Goal: Transaction & Acquisition: Purchase product/service

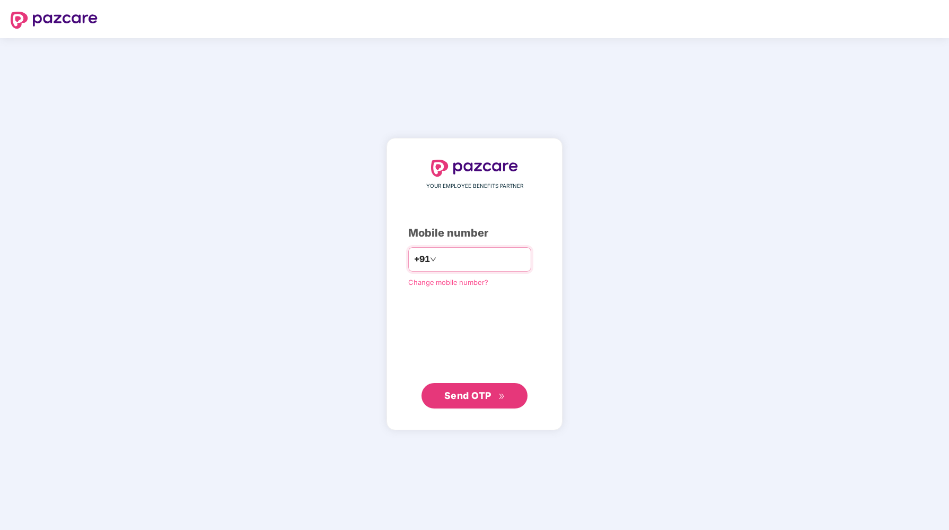
click at [477, 257] on input "number" at bounding box center [481, 259] width 87 height 17
type input "**********"
click at [473, 395] on span "Send OTP" at bounding box center [467, 395] width 47 height 11
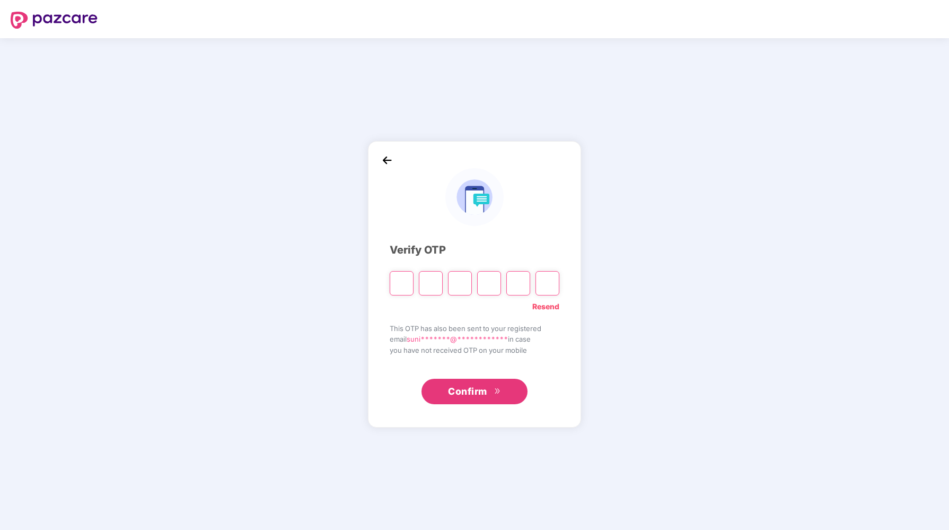
click at [303, 242] on div "**********" at bounding box center [474, 283] width 949 height 491
click at [399, 287] on input "Please enter verification code. Digit 1" at bounding box center [402, 283] width 24 height 24
paste input "*"
type input "*"
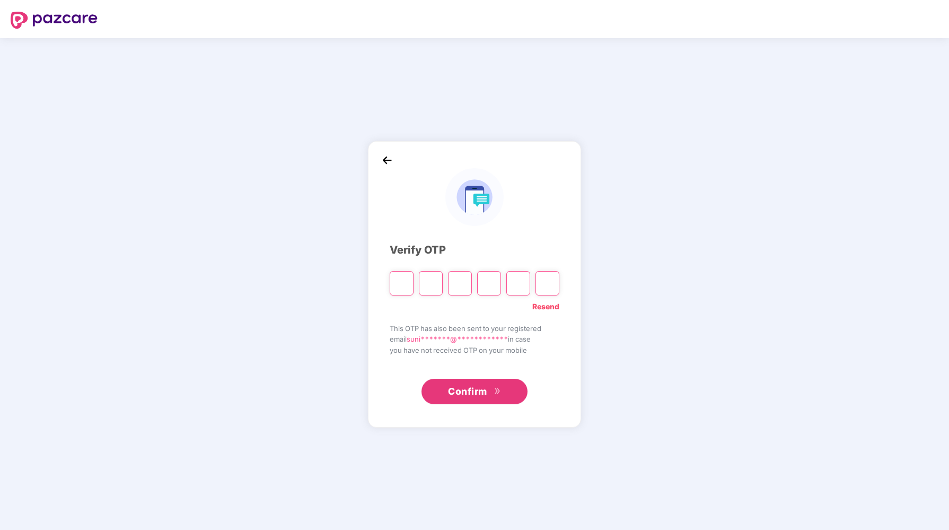
type input "*"
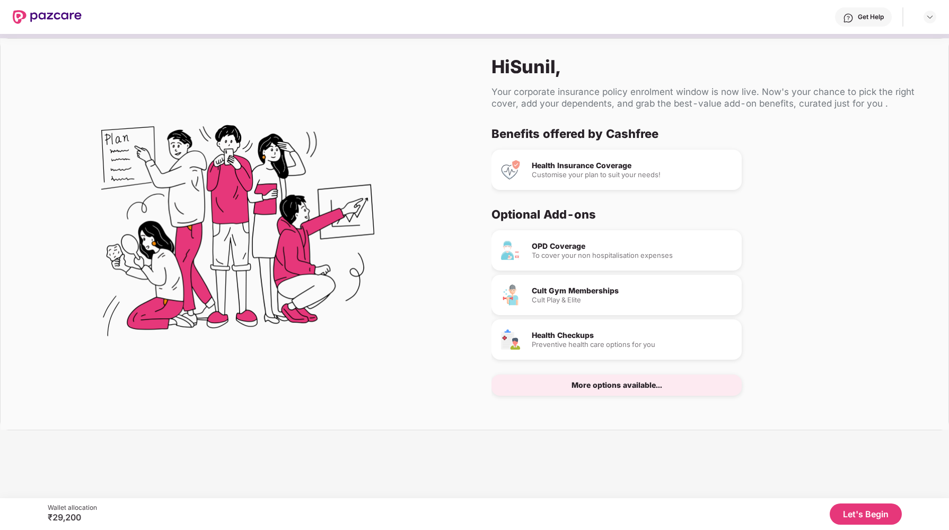
click at [856, 514] on button "Let's Begin" at bounding box center [866, 513] width 72 height 21
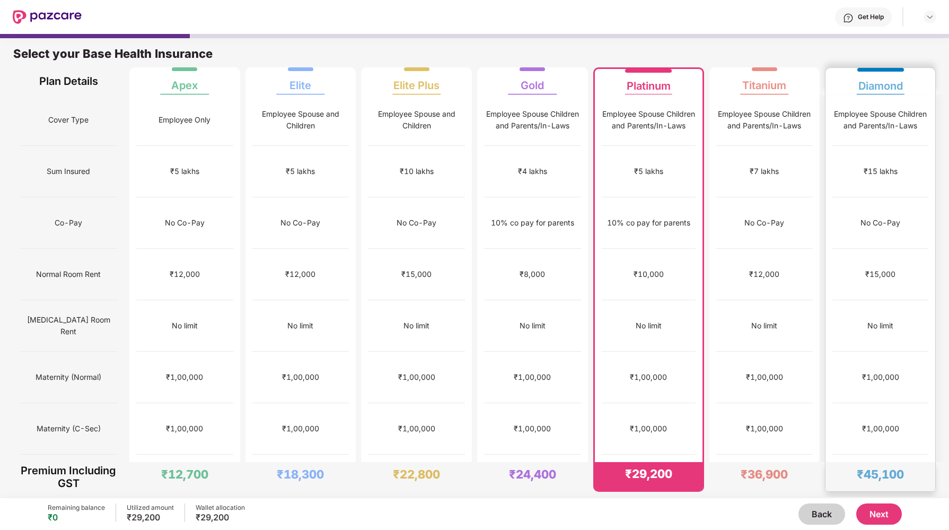
click at [865, 249] on div "₹15,000" at bounding box center [880, 274] width 96 height 51
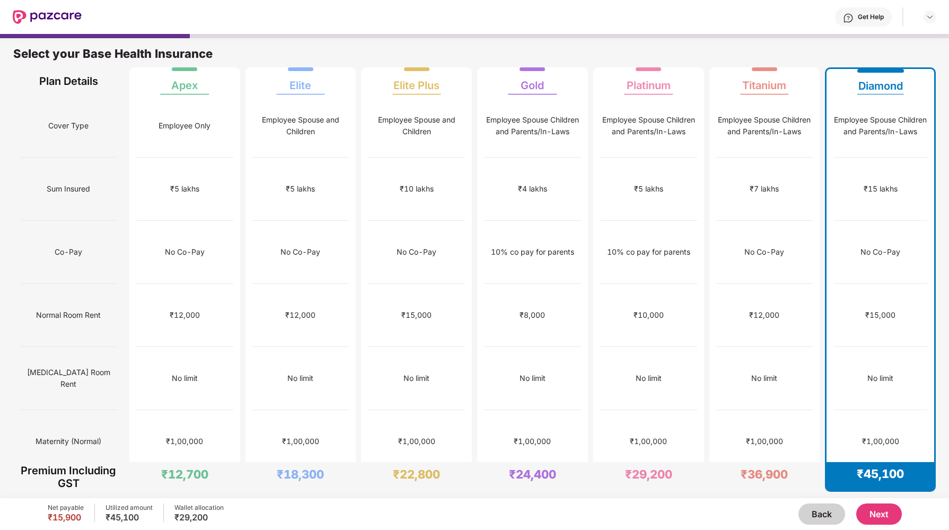
click at [540, 37] on div at bounding box center [474, 36] width 949 height 4
click at [492, 36] on div at bounding box center [474, 36] width 949 height 4
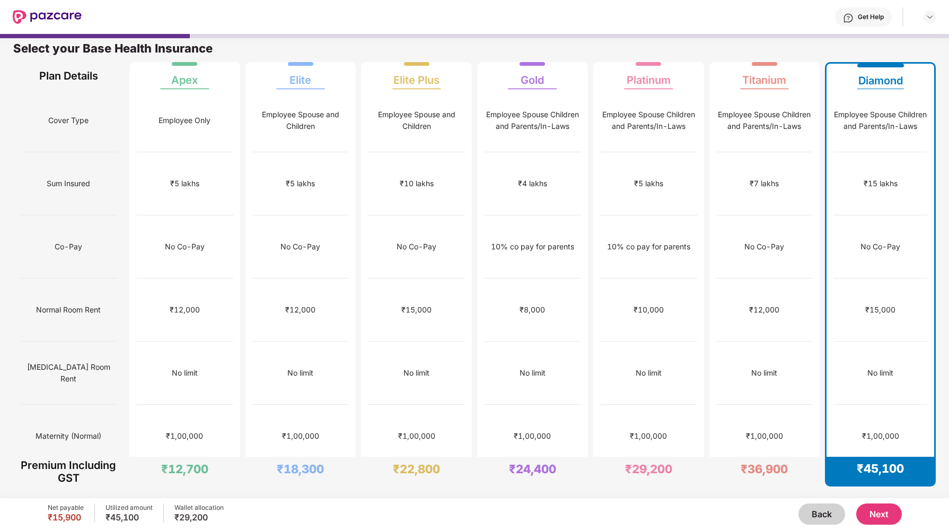
click at [804, 46] on div "Select your Base Health Insurance" at bounding box center [474, 51] width 922 height 21
click at [882, 517] on button "Next" at bounding box center [879, 513] width 46 height 21
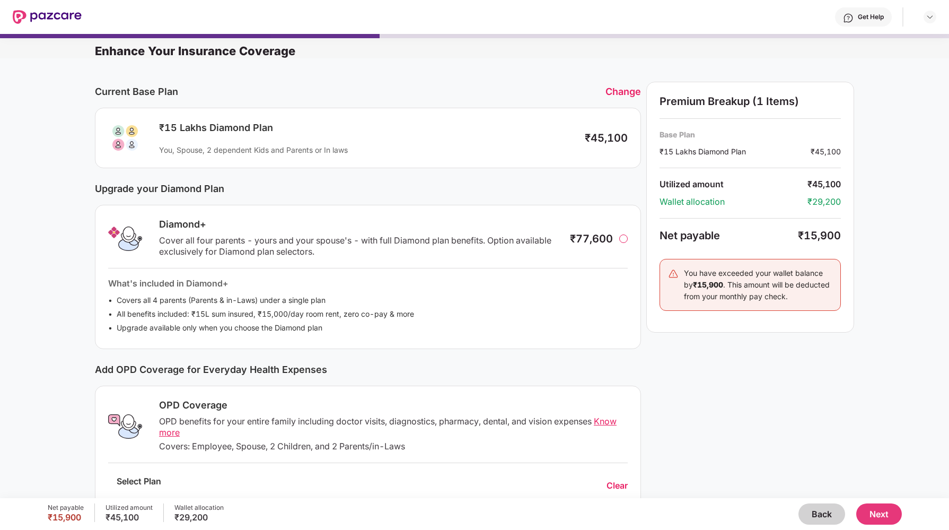
click at [749, 388] on div "Premium Breakup (1 Items) Base Plan ₹15 Lakhs Diamond Plan ₹45,100 Utilized amo…" at bounding box center [750, 344] width 208 height 524
click at [624, 238] on div at bounding box center [623, 238] width 8 height 8
click at [621, 93] on div "Change" at bounding box center [623, 91] width 36 height 11
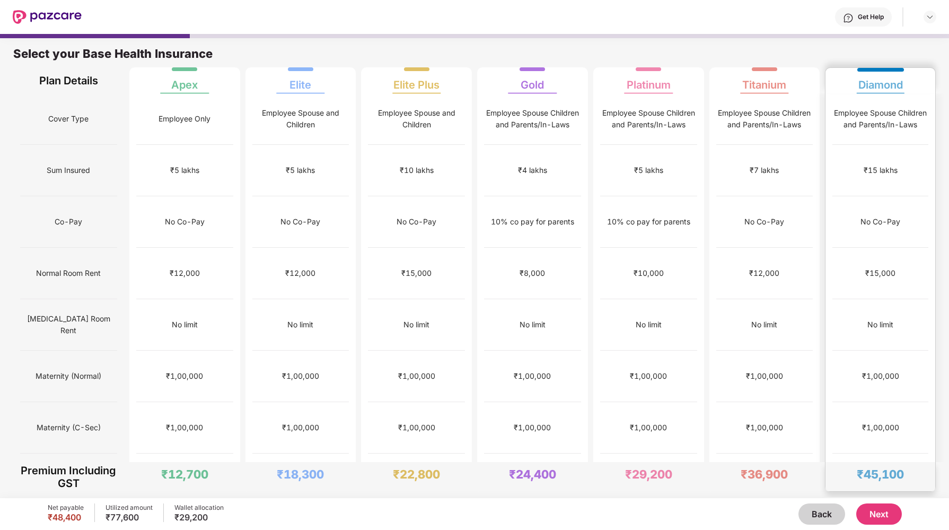
click at [874, 216] on div "No Co-Pay" at bounding box center [880, 222] width 40 height 12
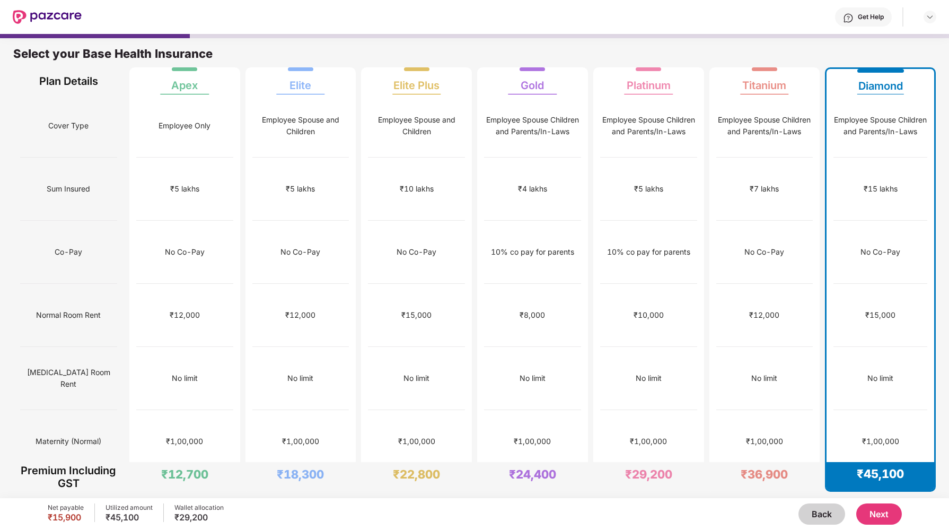
click at [879, 514] on button "Next" at bounding box center [879, 513] width 46 height 21
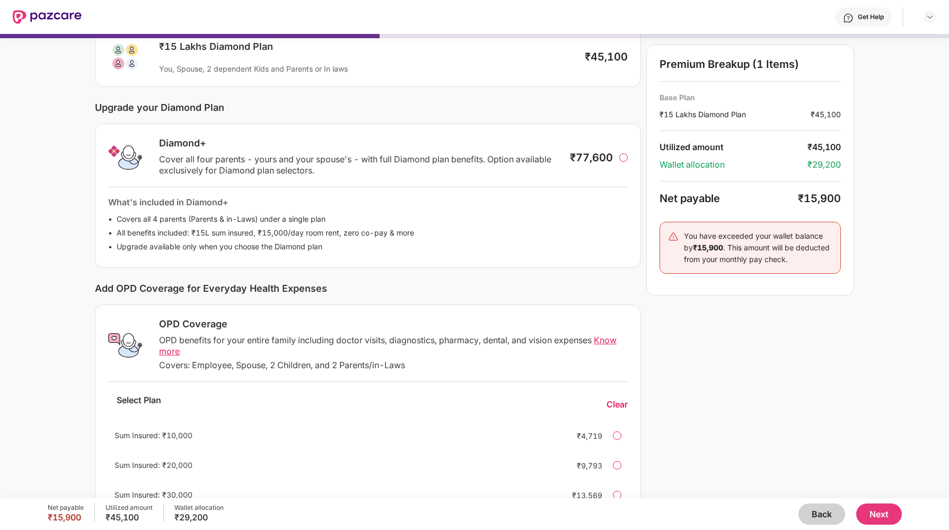
scroll to position [121, 0]
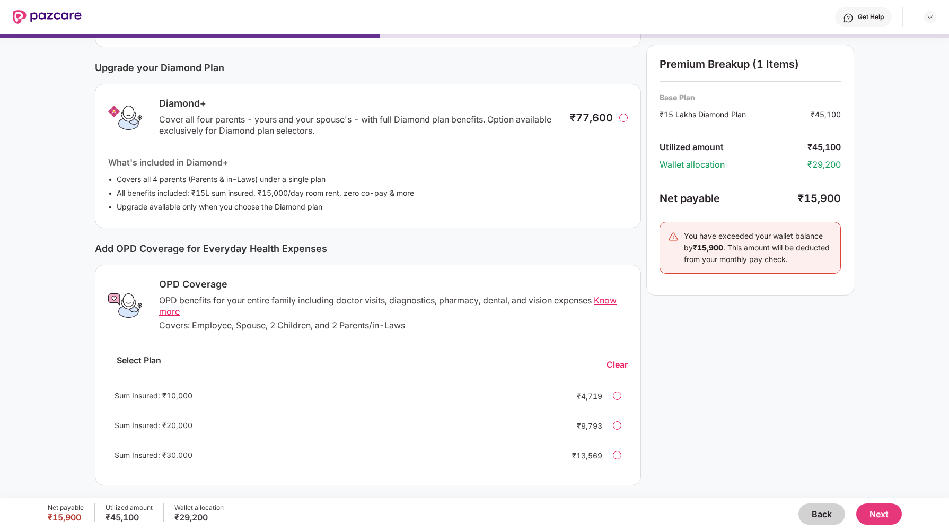
click at [642, 239] on div "Current Base Plan Change ₹15 Lakhs Diamond Plan You, Spouse, 2 dependent Kids a…" at bounding box center [474, 223] width 759 height 524
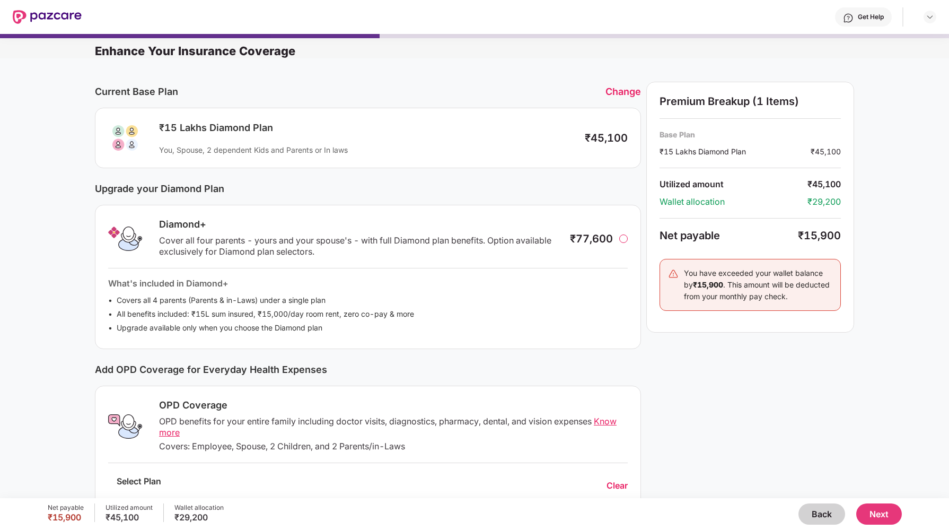
scroll to position [0, 0]
click at [128, 190] on div "Upgrade your Diamond Plan" at bounding box center [368, 188] width 546 height 11
click at [178, 189] on div "Upgrade your Diamond Plan" at bounding box center [368, 188] width 546 height 11
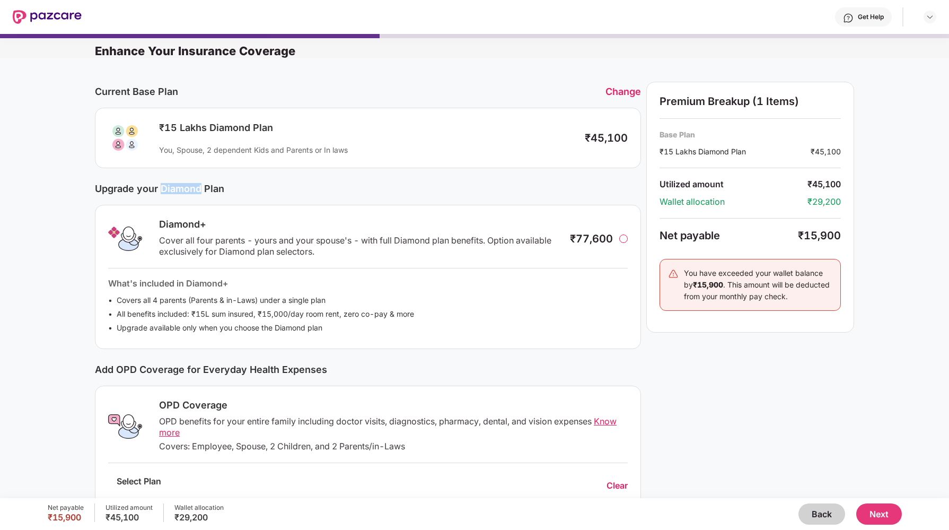
click at [178, 189] on div "Upgrade your Diamond Plan" at bounding box center [368, 188] width 546 height 11
click at [130, 189] on div "Upgrade your Diamond Plan" at bounding box center [368, 188] width 546 height 11
drag, startPoint x: 92, startPoint y: 186, endPoint x: 255, endPoint y: 186, distance: 162.8
click at [255, 186] on div "Current Base Plan Change ₹15 Lakhs Diamond Plan You, Spouse, 2 dependent Kids a…" at bounding box center [474, 338] width 949 height 560
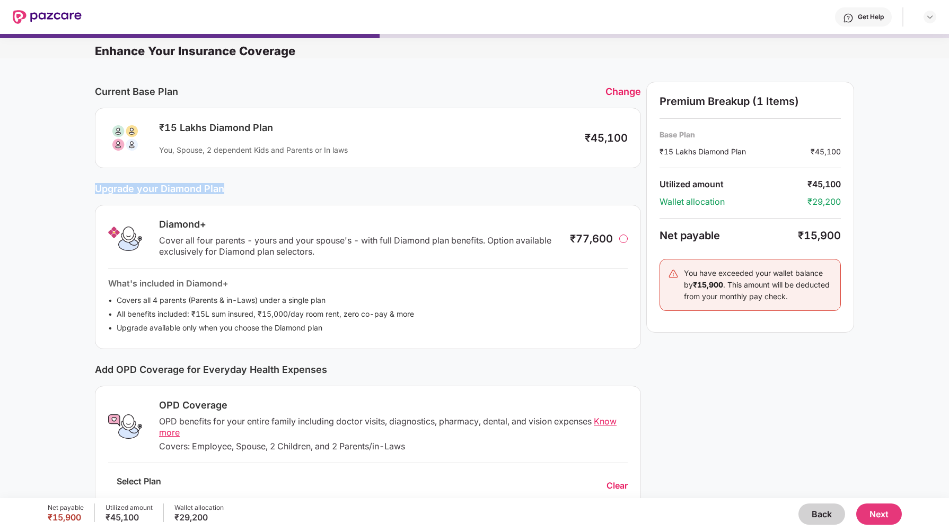
click at [255, 186] on div "Upgrade your Diamond Plan" at bounding box center [368, 188] width 546 height 11
drag, startPoint x: 229, startPoint y: 186, endPoint x: 90, endPoint y: 186, distance: 138.9
click at [90, 186] on div "Current Base Plan Change ₹15 Lakhs Diamond Plan You, Spouse, 2 dependent Kids a…" at bounding box center [474, 338] width 949 height 560
drag, startPoint x: 94, startPoint y: 188, endPoint x: 223, endPoint y: 187, distance: 128.3
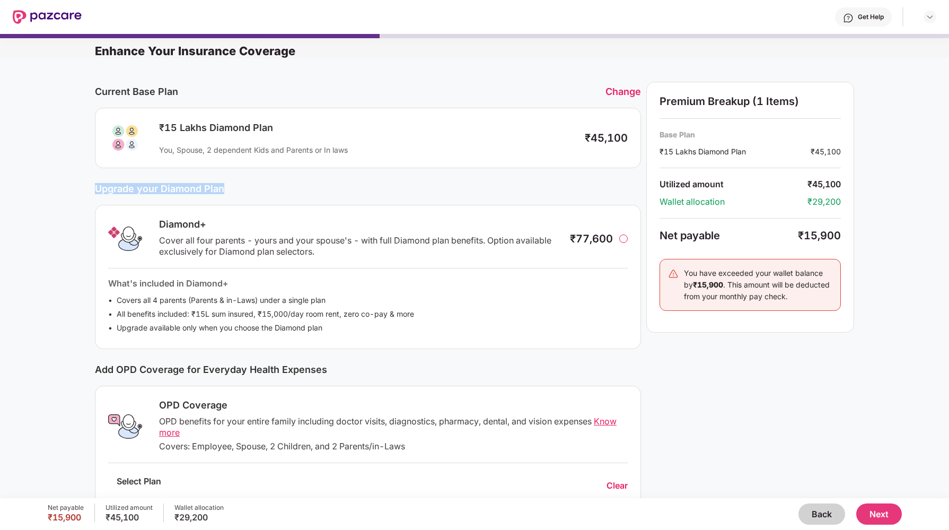
click at [223, 187] on div "Upgrade your Diamond Plan" at bounding box center [368, 188] width 546 height 11
drag, startPoint x: 223, startPoint y: 189, endPoint x: 92, endPoint y: 190, distance: 130.9
click at [92, 190] on div "Current Base Plan Change ₹15 Lakhs Diamond Plan You, Spouse, 2 dependent Kids a…" at bounding box center [474, 338] width 949 height 560
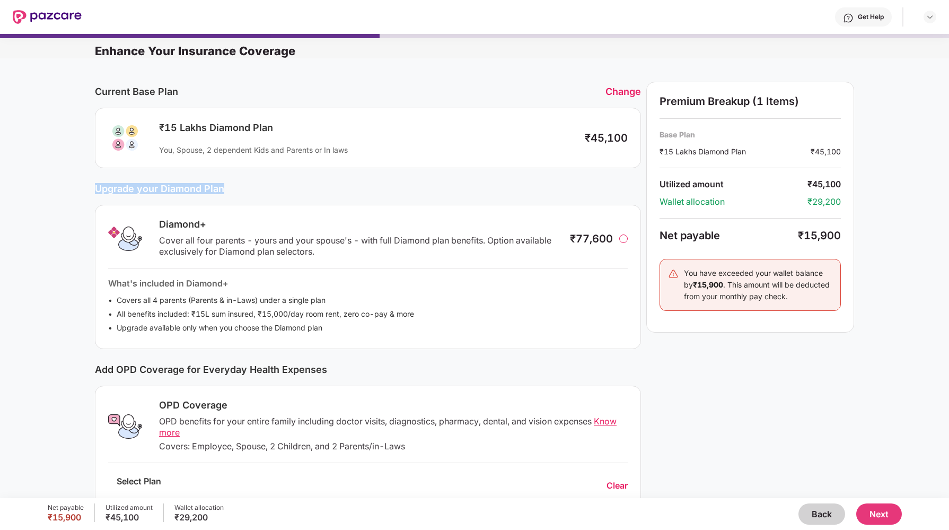
drag, startPoint x: 95, startPoint y: 186, endPoint x: 247, endPoint y: 186, distance: 151.6
click at [247, 186] on div "Upgrade your Diamond Plan" at bounding box center [368, 188] width 546 height 11
drag, startPoint x: 222, startPoint y: 188, endPoint x: 92, endPoint y: 189, distance: 129.9
click at [92, 189] on div "Current Base Plan Change ₹15 Lakhs Diamond Plan You, Spouse, 2 dependent Kids a…" at bounding box center [474, 338] width 949 height 560
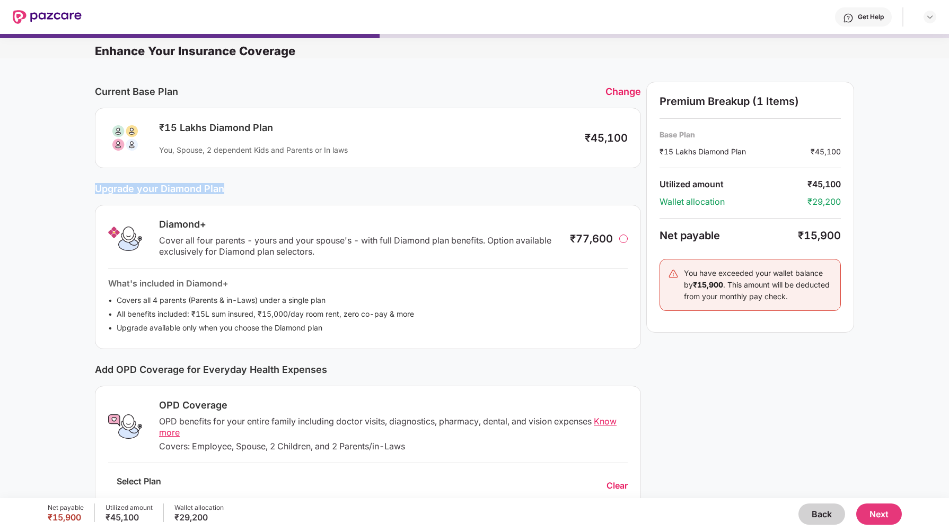
click at [92, 189] on div "Current Base Plan Change ₹15 Lakhs Diamond Plan You, Spouse, 2 dependent Kids a…" at bounding box center [474, 338] width 949 height 560
drag, startPoint x: 93, startPoint y: 188, endPoint x: 259, endPoint y: 187, distance: 166.5
click at [259, 187] on div "Current Base Plan Change ₹15 Lakhs Diamond Plan You, Spouse, 2 dependent Kids a…" at bounding box center [474, 338] width 949 height 560
click at [259, 187] on div "Upgrade your Diamond Plan" at bounding box center [368, 188] width 546 height 11
drag, startPoint x: 222, startPoint y: 190, endPoint x: 83, endPoint y: 190, distance: 138.4
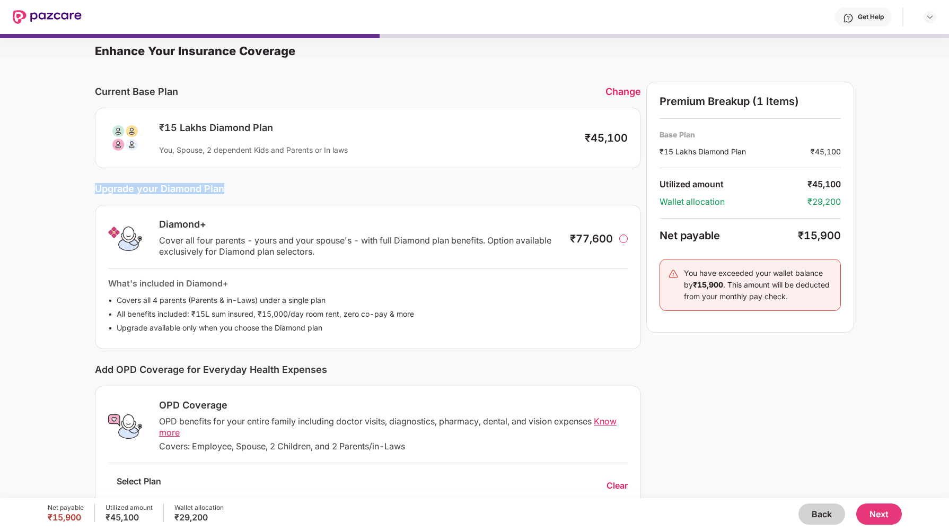
click at [83, 190] on div "Current Base Plan Change ₹15 Lakhs Diamond Plan You, Spouse, 2 dependent Kids a…" at bounding box center [474, 338] width 949 height 560
drag, startPoint x: 93, startPoint y: 188, endPoint x: 230, endPoint y: 188, distance: 136.8
click at [230, 188] on div "Upgrade your Diamond Plan" at bounding box center [368, 188] width 546 height 11
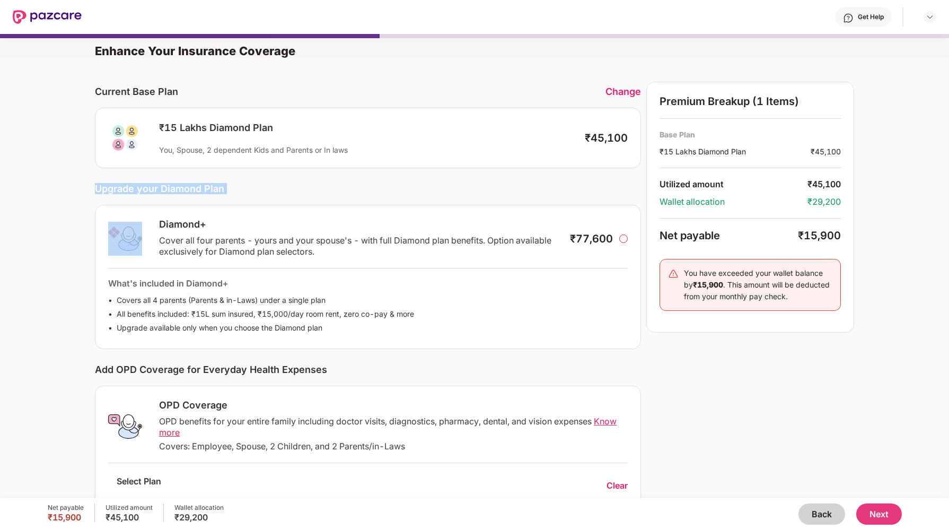
drag, startPoint x: 230, startPoint y: 188, endPoint x: 95, endPoint y: 188, distance: 135.2
click at [95, 188] on div "Upgrade your Diamond Plan" at bounding box center [368, 188] width 546 height 11
drag, startPoint x: 95, startPoint y: 188, endPoint x: 252, endPoint y: 188, distance: 156.9
click at [252, 188] on div "Upgrade your Diamond Plan" at bounding box center [368, 188] width 546 height 11
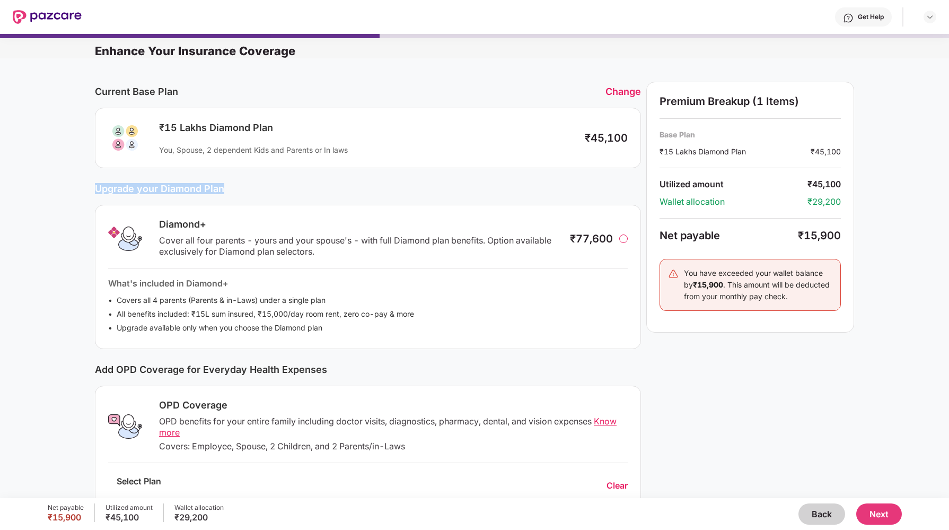
click at [252, 188] on div "Upgrade your Diamond Plan" at bounding box center [368, 188] width 546 height 11
drag, startPoint x: 224, startPoint y: 189, endPoint x: 87, endPoint y: 188, distance: 136.2
click at [87, 188] on div "Current Base Plan Change ₹15 Lakhs Diamond Plan You, Spouse, 2 dependent Kids a…" at bounding box center [474, 338] width 949 height 560
drag, startPoint x: 92, startPoint y: 188, endPoint x: 230, endPoint y: 187, distance: 137.8
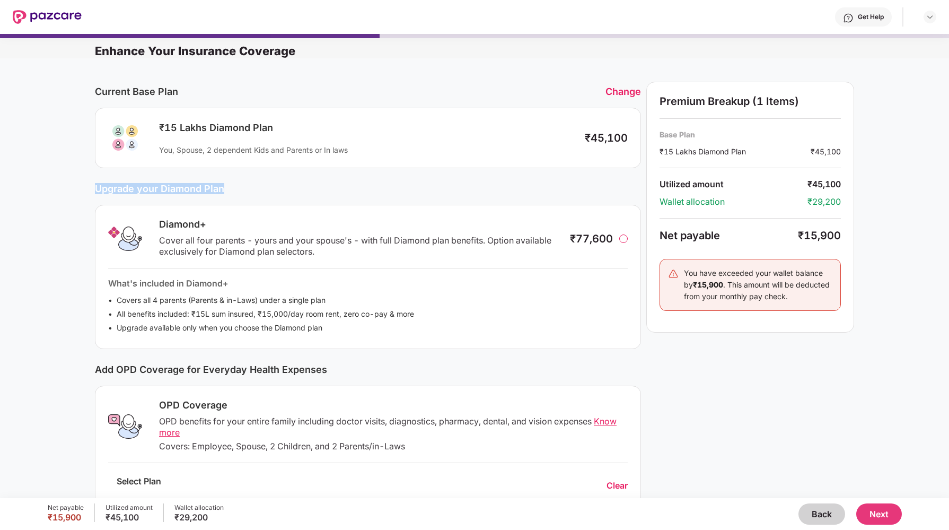
click at [230, 187] on div "Current Base Plan Change ₹15 Lakhs Diamond Plan You, Spouse, 2 dependent Kids a…" at bounding box center [474, 338] width 949 height 560
click at [230, 187] on div "Upgrade your Diamond Plan" at bounding box center [368, 188] width 546 height 11
drag, startPoint x: 164, startPoint y: 126, endPoint x: 296, endPoint y: 126, distance: 131.5
click at [296, 126] on div "₹15 Lakhs Diamond Plan" at bounding box center [366, 127] width 415 height 13
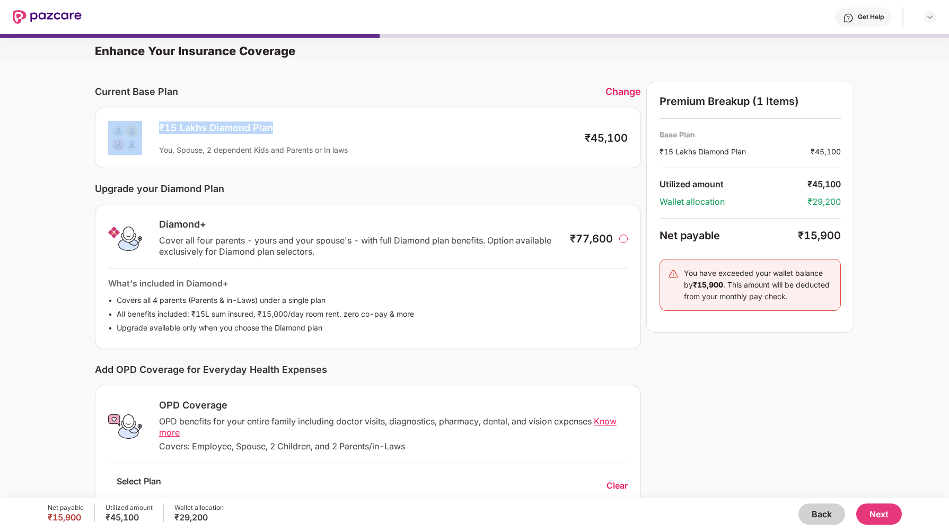
drag, startPoint x: 283, startPoint y: 128, endPoint x: 142, endPoint y: 128, distance: 141.0
click at [142, 128] on div "₹15 Lakhs Diamond Plan You, Spouse, 2 dependent Kids and Parents or In laws ₹45…" at bounding box center [368, 138] width 520 height 34
click at [142, 127] on div "₹15 Lakhs Diamond Plan You, Spouse, 2 dependent Kids and Parents or In laws ₹45…" at bounding box center [368, 138] width 520 height 34
click at [166, 127] on div "₹15 Lakhs Diamond Plan" at bounding box center [366, 127] width 415 height 13
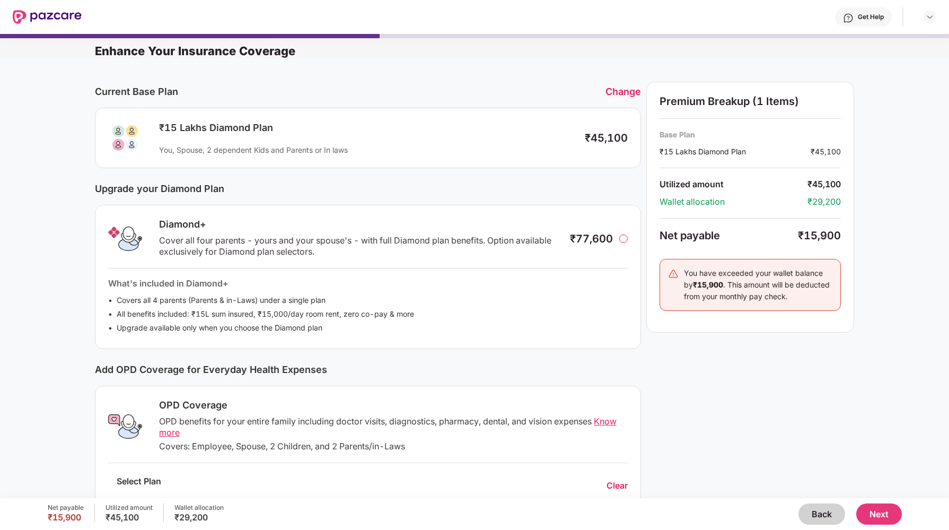
click at [140, 130] on img at bounding box center [125, 138] width 34 height 34
click at [127, 131] on img at bounding box center [125, 138] width 34 height 34
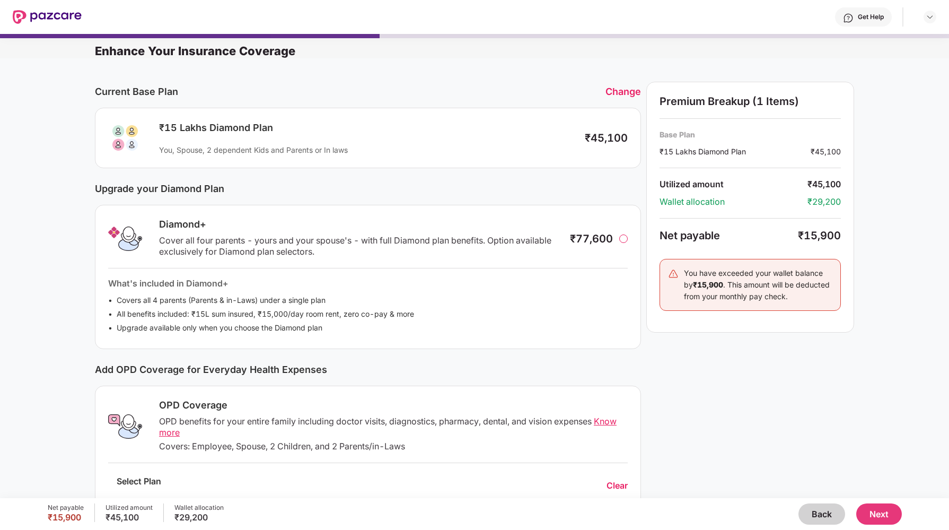
click at [138, 131] on img at bounding box center [125, 138] width 34 height 34
click at [130, 133] on img at bounding box center [125, 138] width 34 height 34
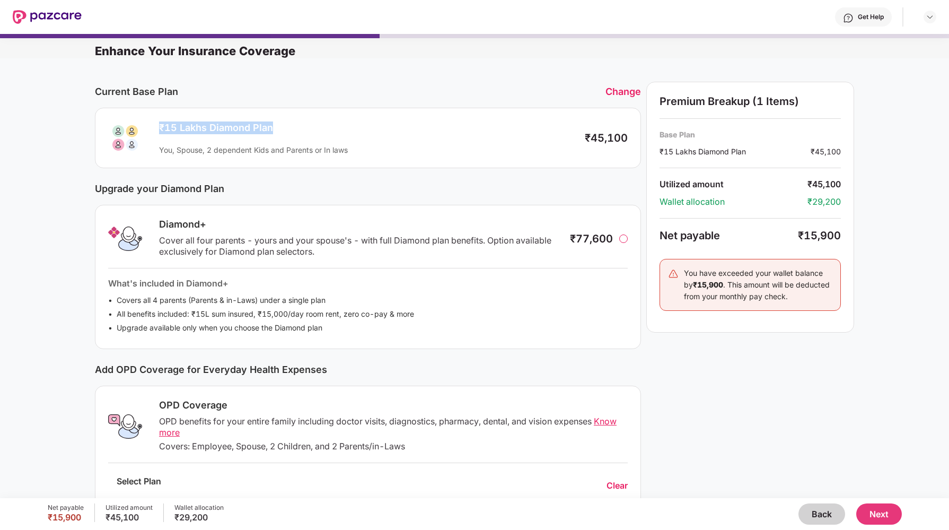
drag, startPoint x: 157, startPoint y: 126, endPoint x: 304, endPoint y: 125, distance: 146.8
click at [304, 125] on div "₹15 Lakhs Diamond Plan You, Spouse, 2 dependent Kids and Parents or In laws" at bounding box center [363, 137] width 421 height 33
click at [304, 125] on div "₹15 Lakhs Diamond Plan" at bounding box center [366, 127] width 415 height 13
drag, startPoint x: 270, startPoint y: 127, endPoint x: 155, endPoint y: 127, distance: 115.6
click at [155, 127] on div "₹15 Lakhs Diamond Plan You, Spouse, 2 dependent Kids and Parents or In laws" at bounding box center [363, 137] width 421 height 33
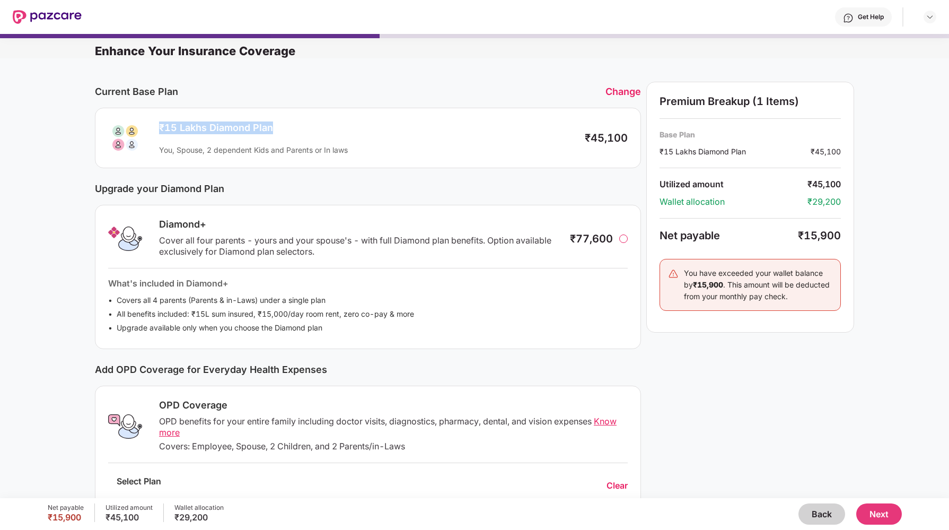
click at [155, 127] on div "₹15 Lakhs Diamond Plan You, Spouse, 2 dependent Kids and Parents or In laws" at bounding box center [363, 137] width 421 height 33
click at [138, 135] on img at bounding box center [125, 138] width 34 height 34
click at [129, 134] on img at bounding box center [125, 138] width 34 height 34
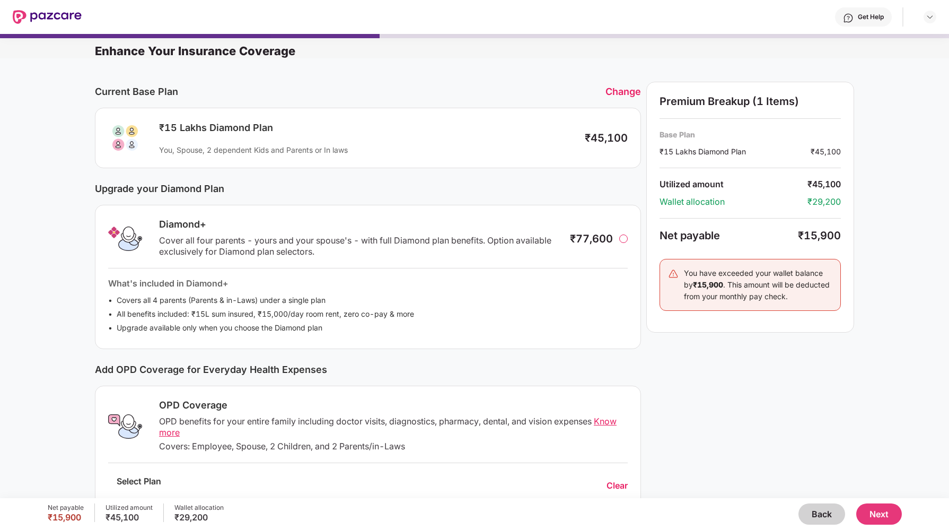
click at [129, 134] on img at bounding box center [125, 138] width 34 height 34
drag, startPoint x: 157, startPoint y: 126, endPoint x: 333, endPoint y: 126, distance: 176.0
click at [333, 126] on div "₹15 Lakhs Diamond Plan You, Spouse, 2 dependent Kids and Parents or In laws" at bounding box center [363, 137] width 421 height 33
click at [333, 126] on div "₹15 Lakhs Diamond Plan" at bounding box center [366, 127] width 415 height 13
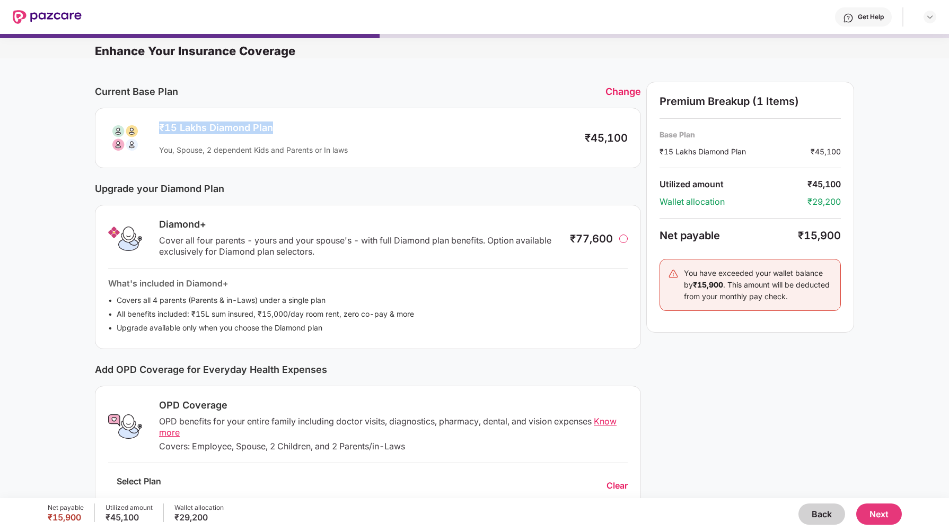
drag, startPoint x: 271, startPoint y: 129, endPoint x: 152, endPoint y: 128, distance: 118.8
click at [153, 128] on div "₹15 Lakhs Diamond Plan You, Spouse, 2 dependent Kids and Parents or In laws" at bounding box center [363, 137] width 421 height 33
drag, startPoint x: 155, startPoint y: 127, endPoint x: 324, endPoint y: 127, distance: 168.6
click at [324, 127] on div "₹15 Lakhs Diamond Plan You, Spouse, 2 dependent Kids and Parents or In laws" at bounding box center [363, 137] width 421 height 33
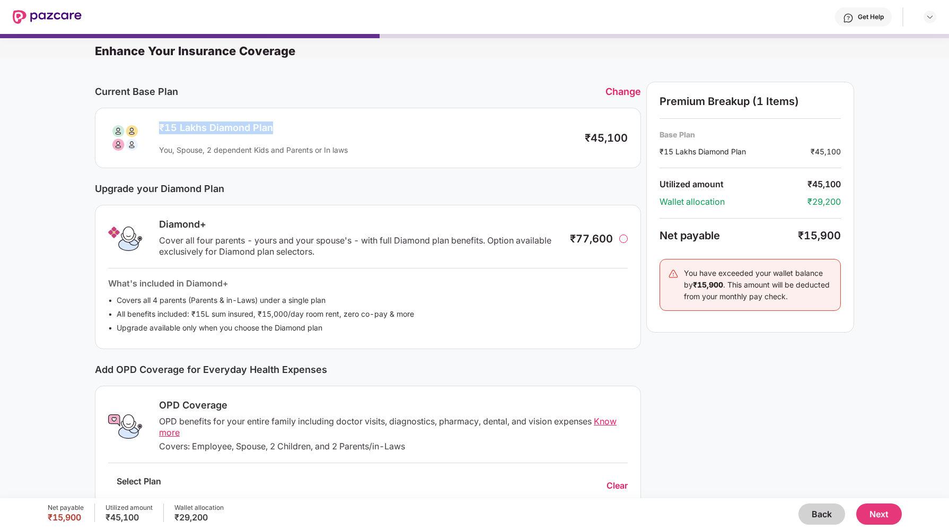
click at [324, 127] on div "₹15 Lakhs Diamond Plan" at bounding box center [366, 127] width 415 height 13
drag, startPoint x: 157, startPoint y: 127, endPoint x: 278, endPoint y: 122, distance: 121.0
click at [278, 122] on div "₹15 Lakhs Diamond Plan You, Spouse, 2 dependent Kids and Parents or In laws" at bounding box center [363, 137] width 421 height 33
click at [263, 120] on div "₹15 Lakhs Diamond Plan You, Spouse, 2 dependent Kids and Parents or In laws ₹45…" at bounding box center [368, 138] width 546 height 60
drag, startPoint x: 271, startPoint y: 126, endPoint x: 138, endPoint y: 129, distance: 133.6
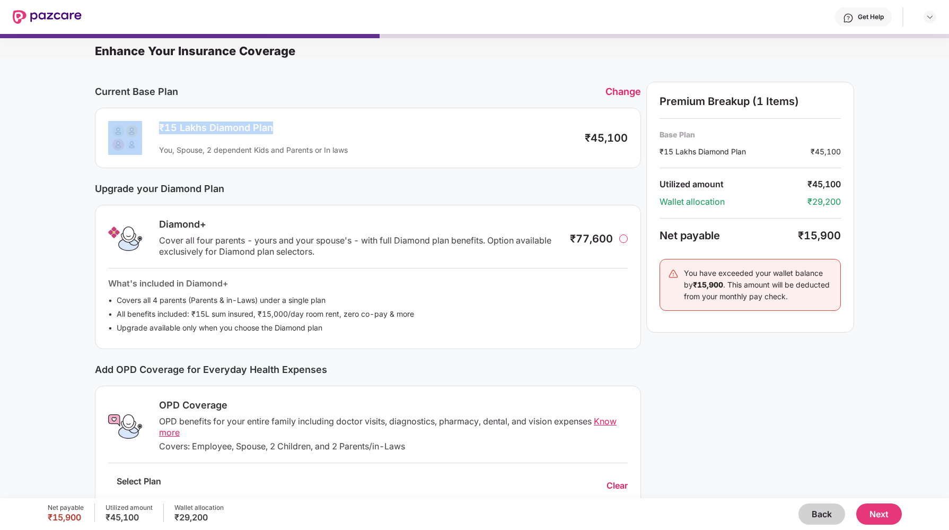
click at [138, 129] on div "₹15 Lakhs Diamond Plan You, Spouse, 2 dependent Kids and Parents or In laws ₹45…" at bounding box center [368, 138] width 520 height 34
click at [165, 129] on div "₹15 Lakhs Diamond Plan" at bounding box center [366, 127] width 415 height 13
